Goal: Transaction & Acquisition: Purchase product/service

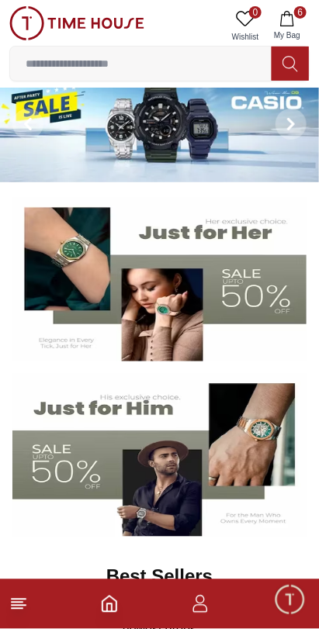
scroll to position [16, 0]
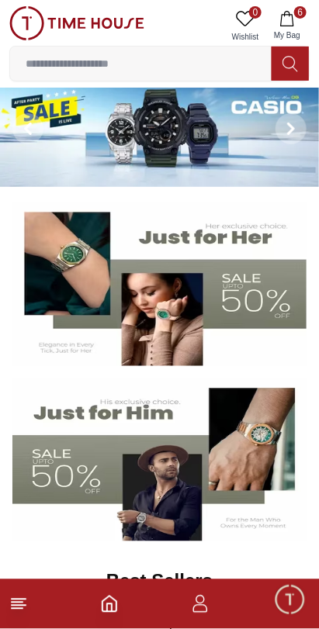
click at [82, 480] on img at bounding box center [159, 461] width 294 height 164
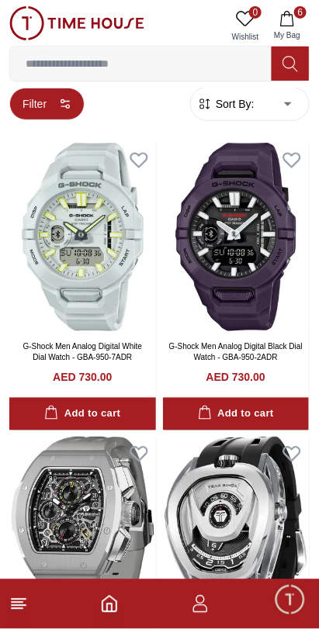
click at [54, 96] on button "Filter" at bounding box center [46, 104] width 75 height 33
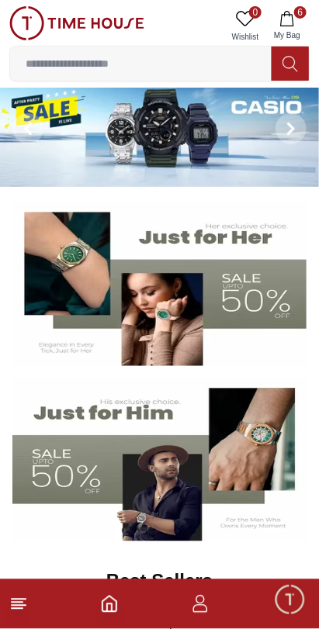
click at [95, 484] on img at bounding box center [159, 461] width 294 height 164
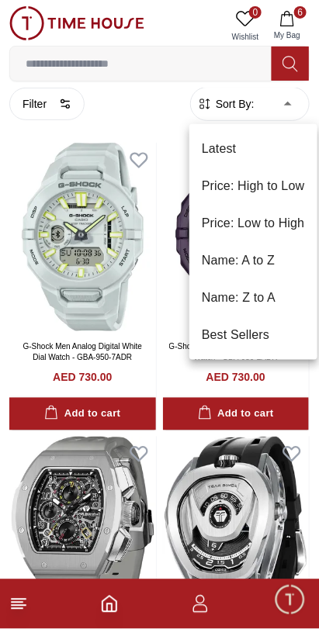
click at [266, 231] on li "Price: Low to High" at bounding box center [253, 223] width 128 height 37
type input "*"
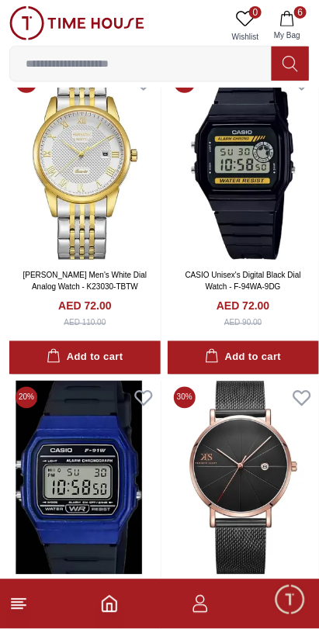
scroll to position [2306, 0]
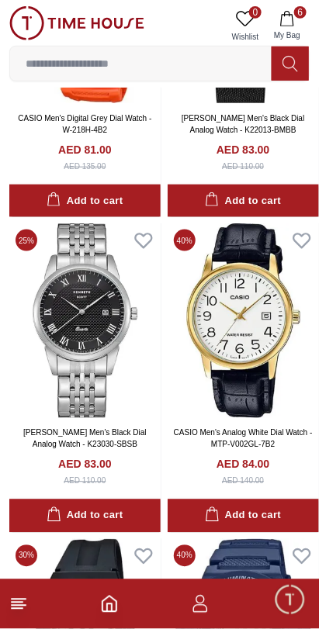
scroll to position [5299, 0]
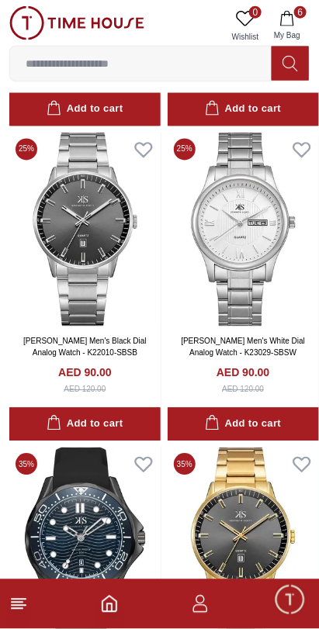
scroll to position [6967, 0]
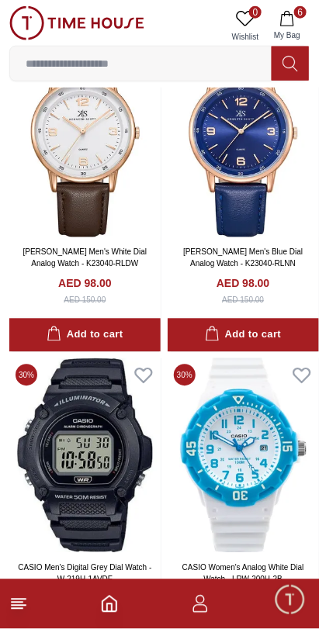
scroll to position [9895, 0]
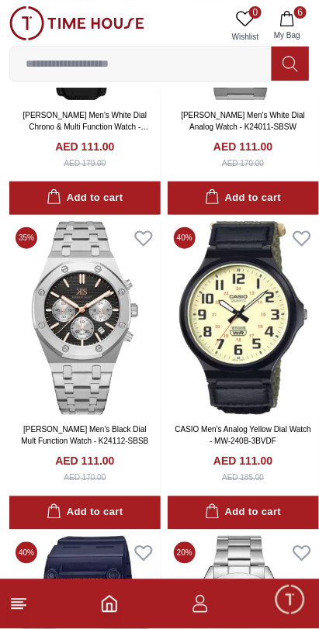
scroll to position [14135, 0]
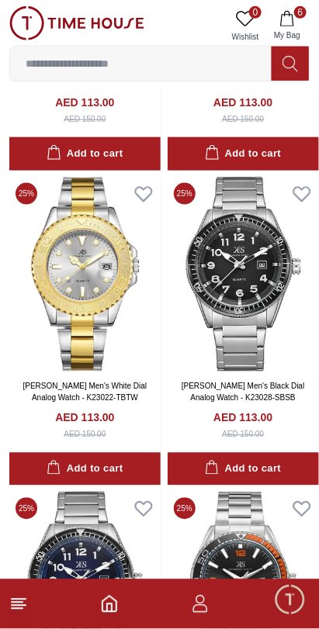
scroll to position [15760, 0]
